Goal: Navigation & Orientation: Find specific page/section

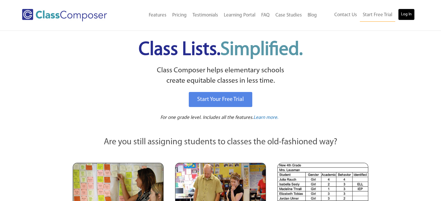
click at [402, 14] on link "Log In" at bounding box center [406, 15] width 17 height 12
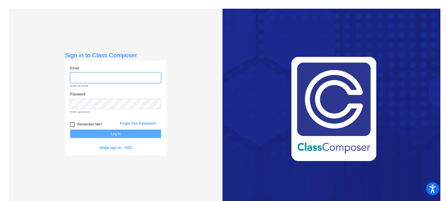
type input "[PERSON_NAME][EMAIL_ADDRESS][PERSON_NAME][DOMAIN_NAME]"
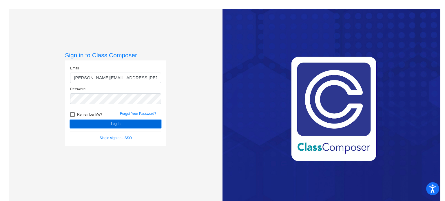
click at [105, 123] on button "Log In" at bounding box center [115, 124] width 91 height 8
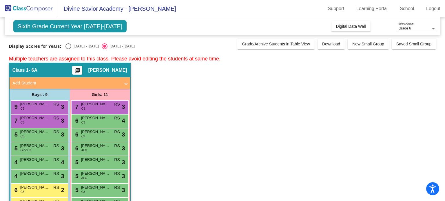
click at [104, 28] on span "Sixth Grade Current Year 2024-2025" at bounding box center [70, 26] width 114 height 12
click at [428, 29] on div "Grade 6" at bounding box center [414, 29] width 32 height 4
click at [428, 29] on span "Grade 6" at bounding box center [417, 28] width 38 height 10
